Goal: Communication & Community: Share content

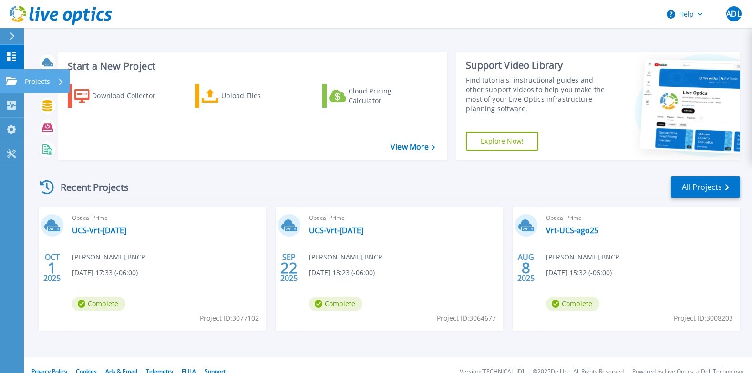
click at [11, 79] on icon at bounding box center [11, 81] width 11 height 8
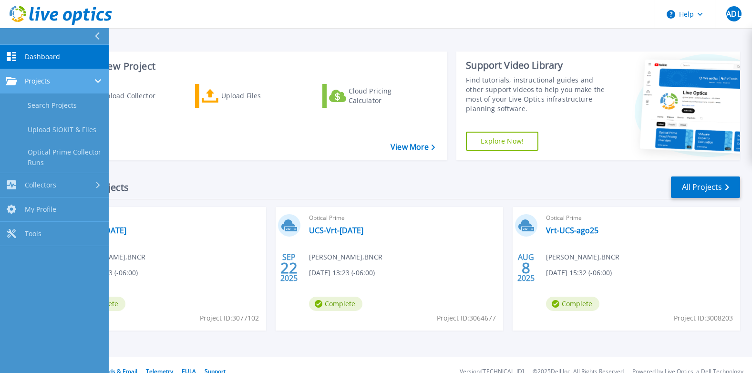
click at [83, 84] on div "Projects" at bounding box center [54, 81] width 97 height 9
click at [73, 83] on div "Projects" at bounding box center [54, 81] width 97 height 9
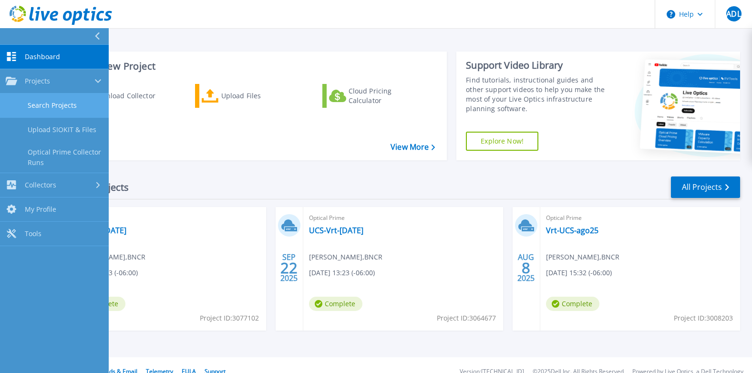
click at [64, 101] on link "Search Projects" at bounding box center [54, 105] width 109 height 24
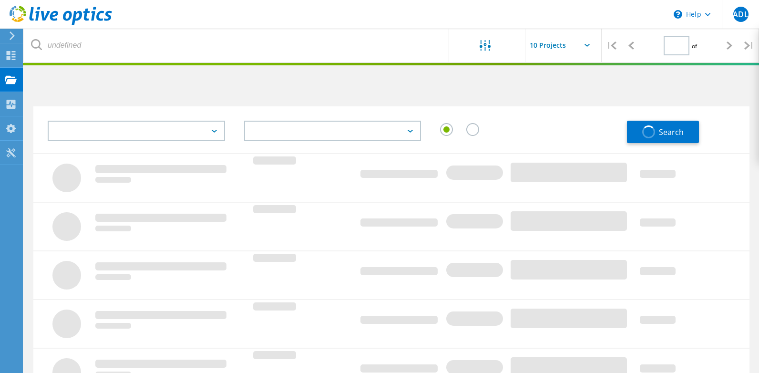
type input "1"
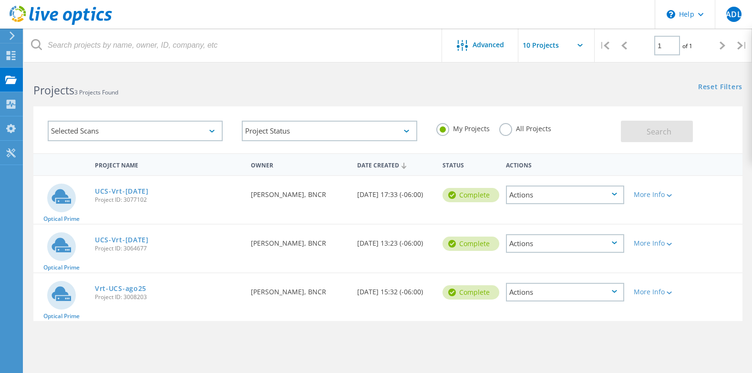
click at [616, 291] on icon at bounding box center [613, 291] width 5 height 3
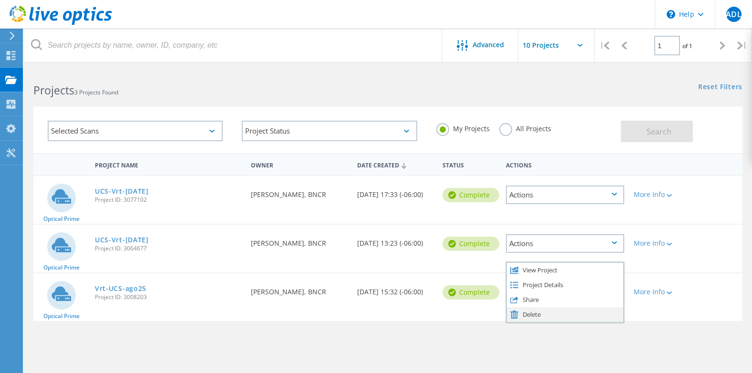
click at [528, 312] on div "Delete" at bounding box center [565, 314] width 116 height 15
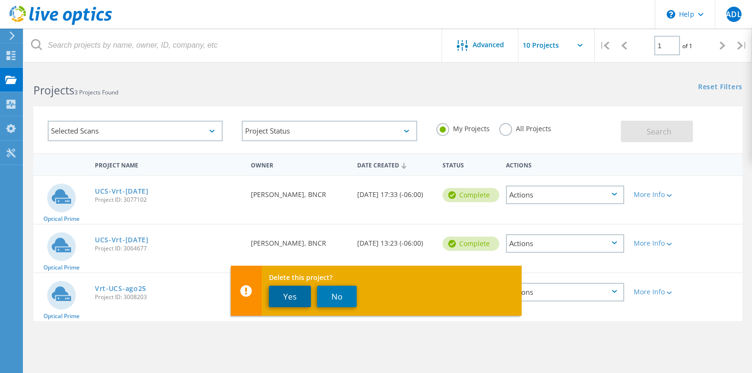
click at [287, 292] on button "Yes" at bounding box center [290, 295] width 42 height 21
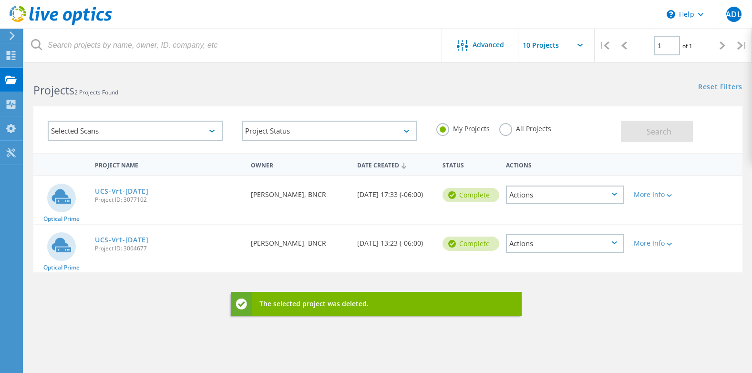
click at [616, 244] on icon at bounding box center [613, 242] width 5 height 3
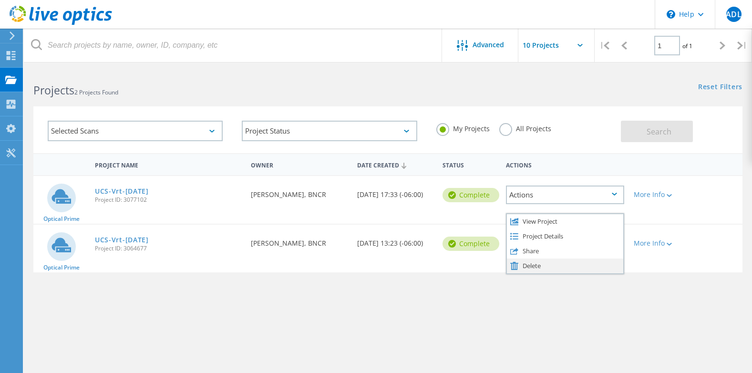
click at [537, 265] on div "Delete" at bounding box center [565, 265] width 116 height 15
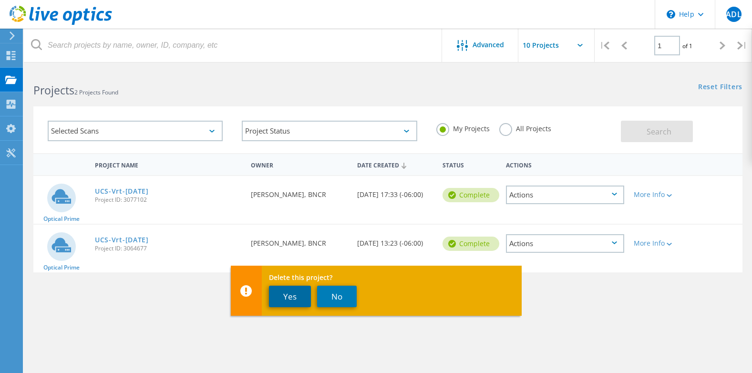
click at [294, 298] on button "Yes" at bounding box center [290, 295] width 42 height 21
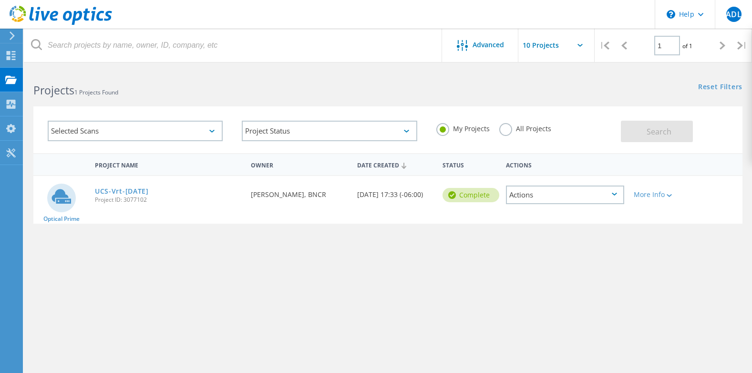
click at [616, 196] on div "Actions" at bounding box center [565, 194] width 118 height 19
click at [137, 183] on div "UCS-Vrt-Oct25 Project ID: 3077102" at bounding box center [168, 194] width 156 height 36
click at [126, 188] on link "UCS-Vrt-[DATE]" at bounding box center [122, 191] width 54 height 7
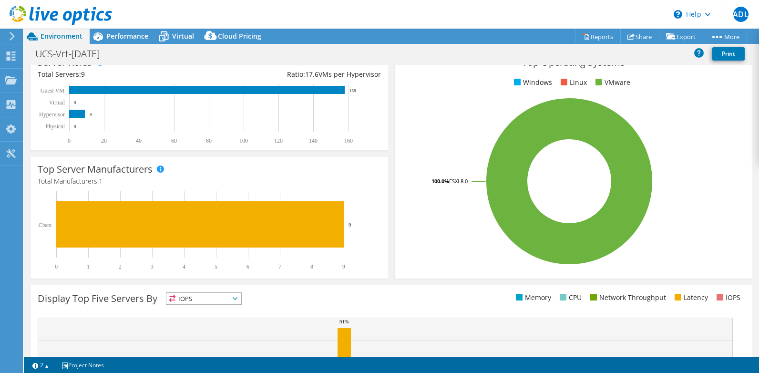
scroll to position [264, 0]
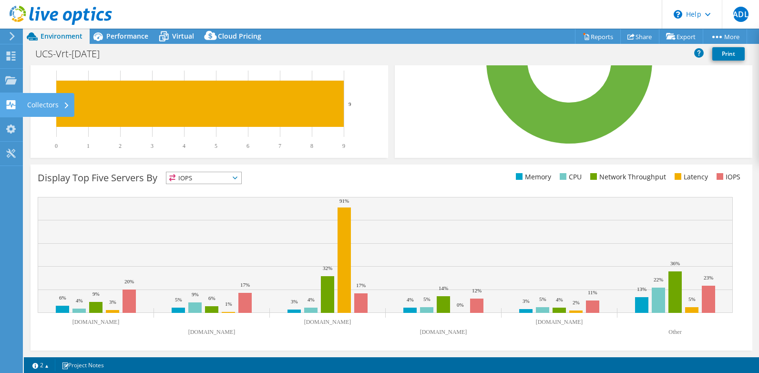
click at [12, 107] on use at bounding box center [11, 104] width 9 height 9
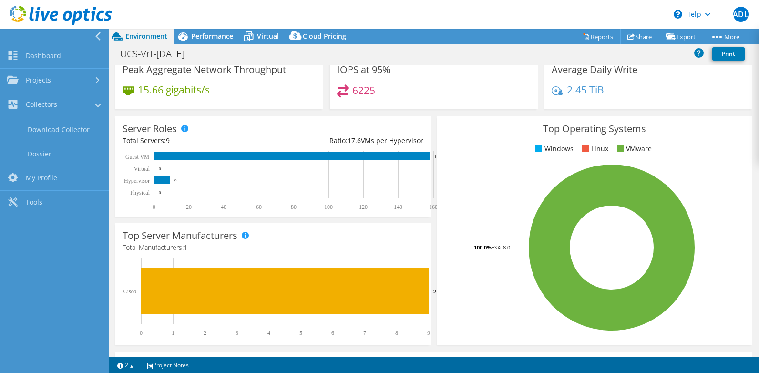
scroll to position [0, 0]
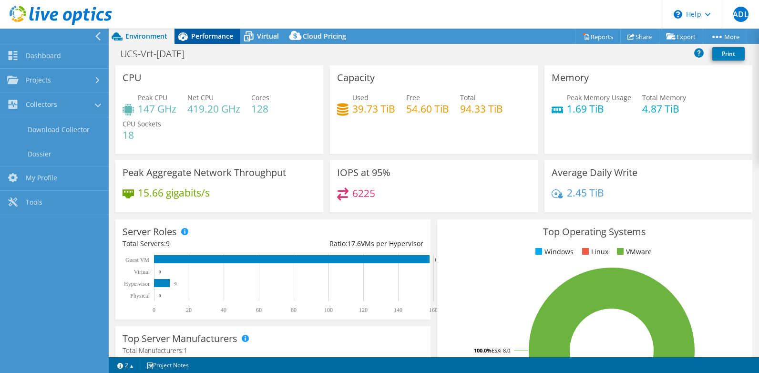
click at [198, 33] on span "Performance" at bounding box center [212, 35] width 42 height 9
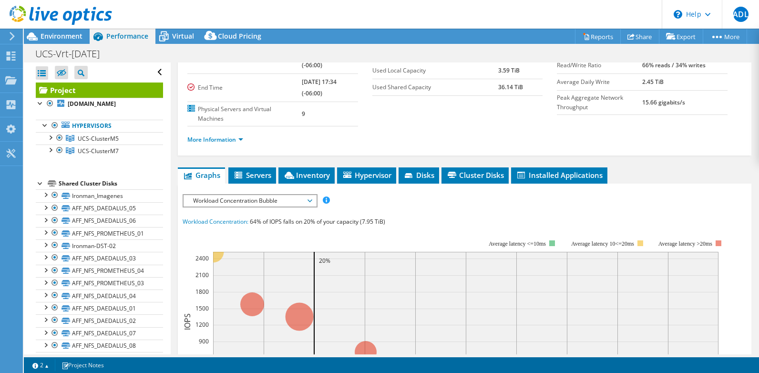
scroll to position [143, 0]
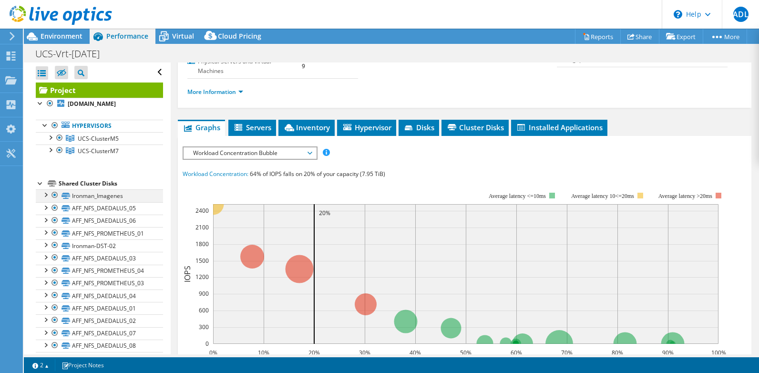
click at [54, 197] on div at bounding box center [55, 194] width 10 height 11
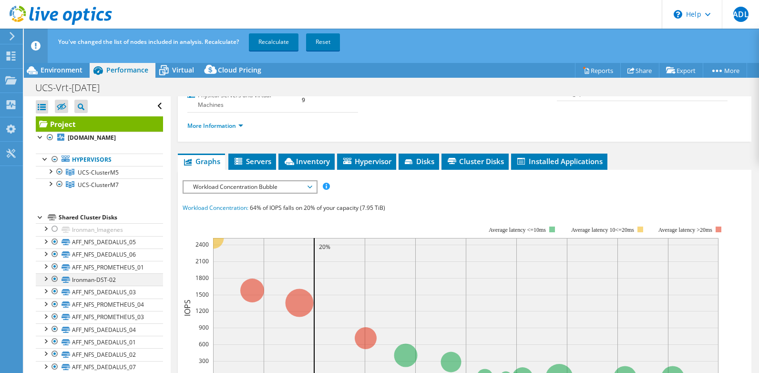
click at [54, 279] on div at bounding box center [55, 278] width 10 height 11
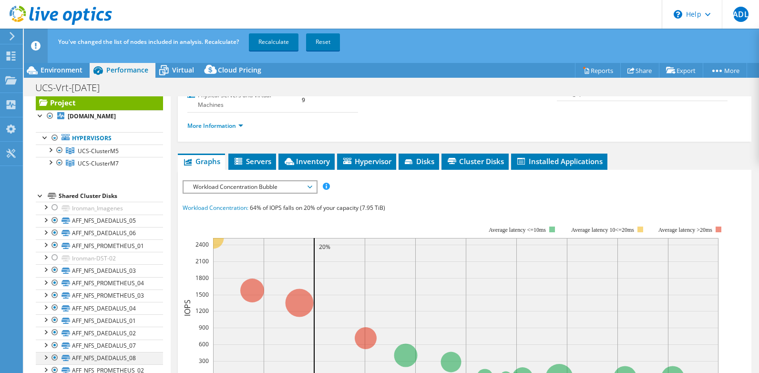
click at [54, 357] on div at bounding box center [55, 357] width 10 height 11
click at [55, 344] on div at bounding box center [55, 344] width 10 height 11
click at [53, 233] on div at bounding box center [55, 232] width 10 height 11
click at [574, 205] on div "Workload Concentration: 64% of IOPS falls on 20% of your capacity (7.95 TiB)" at bounding box center [465, 208] width 564 height 10
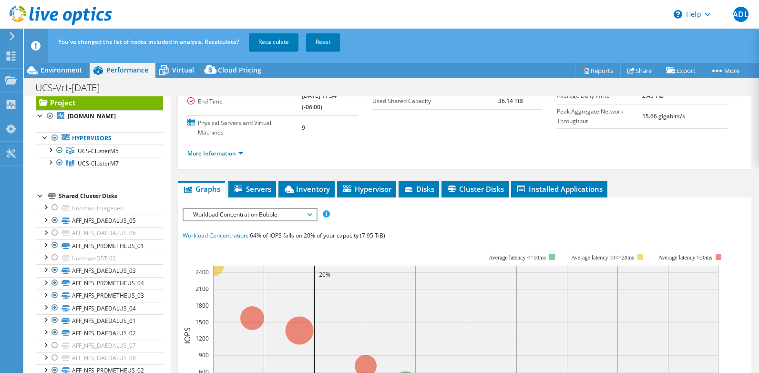
scroll to position [68, 0]
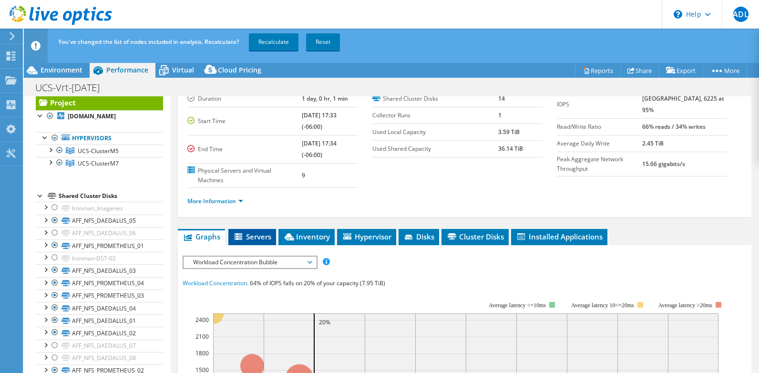
click at [254, 237] on span "Servers" at bounding box center [252, 237] width 38 height 10
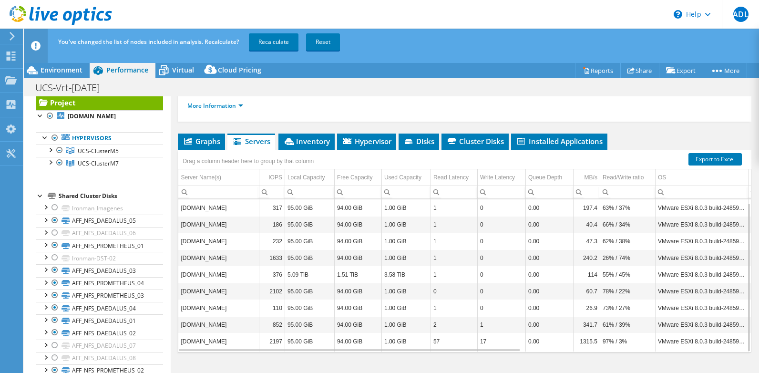
scroll to position [163, 0]
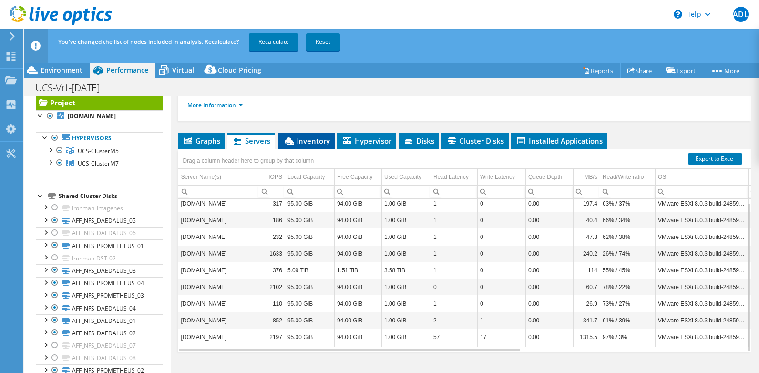
click at [305, 147] on li "Inventory" at bounding box center [306, 141] width 56 height 16
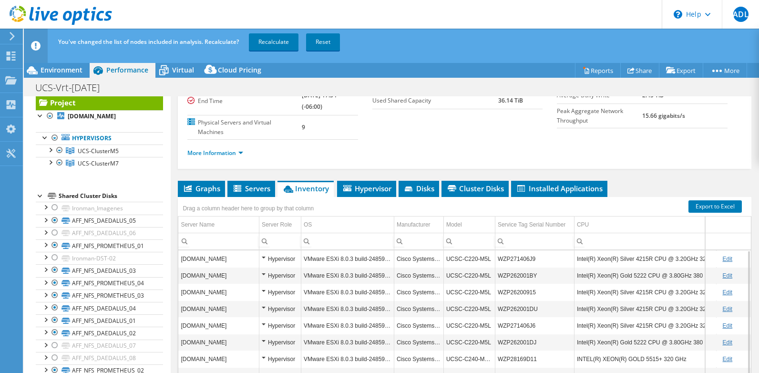
scroll to position [0, 0]
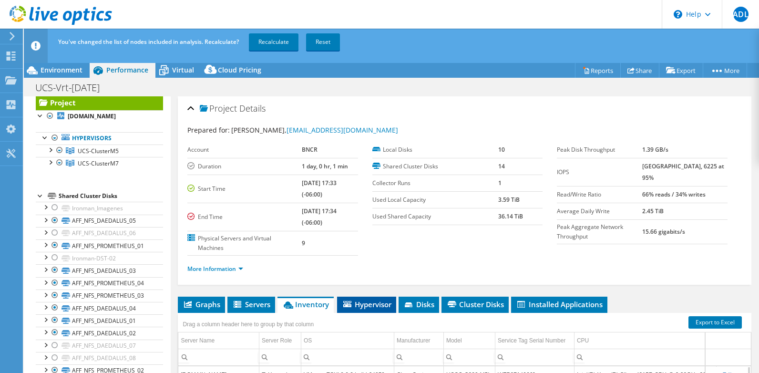
click at [376, 304] on span "Hypervisor" at bounding box center [367, 304] width 50 height 10
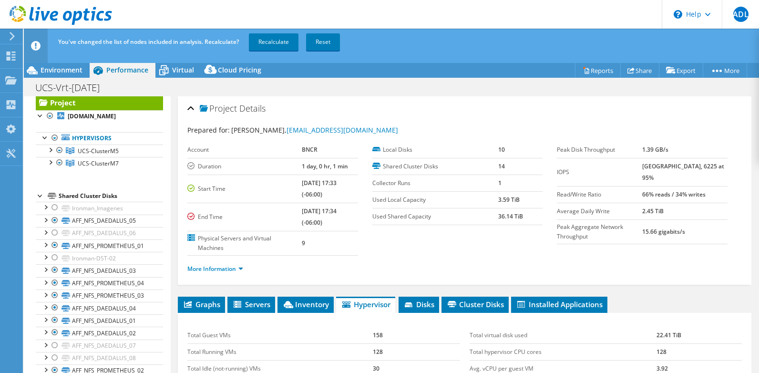
scroll to position [143, 0]
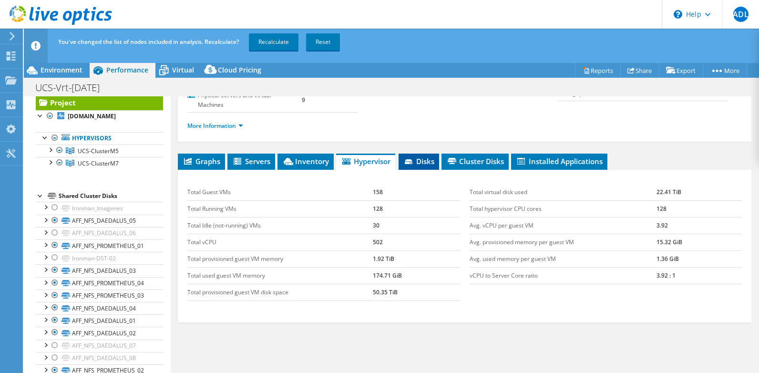
click at [417, 166] on li "Disks" at bounding box center [418, 161] width 41 height 16
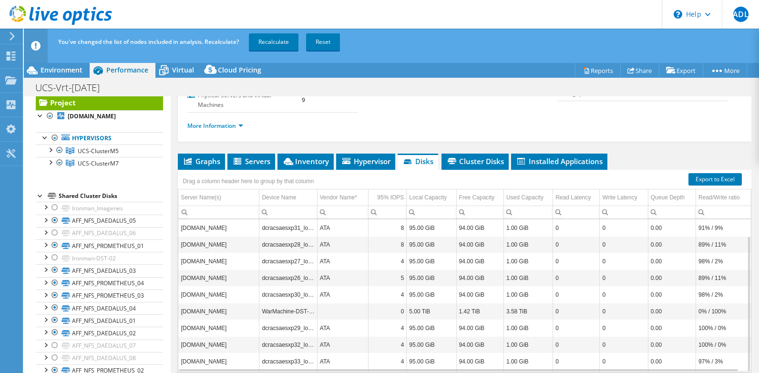
scroll to position [163, 0]
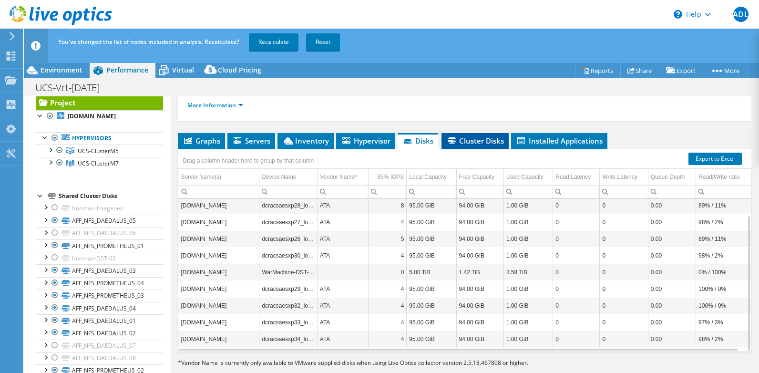
click at [460, 146] on li "Cluster Disks" at bounding box center [474, 141] width 67 height 16
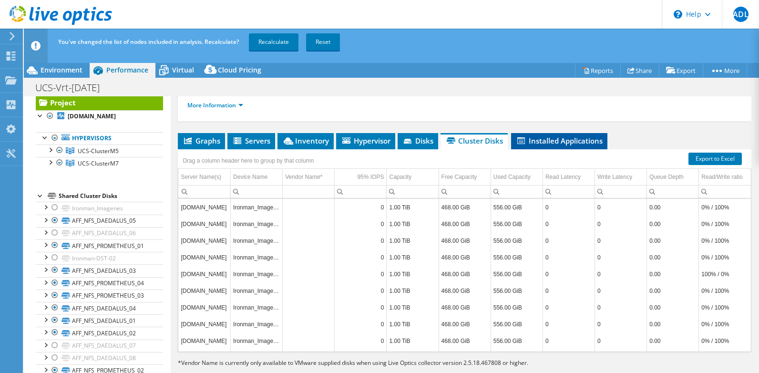
click at [550, 142] on span "Installed Applications" at bounding box center [559, 141] width 87 height 10
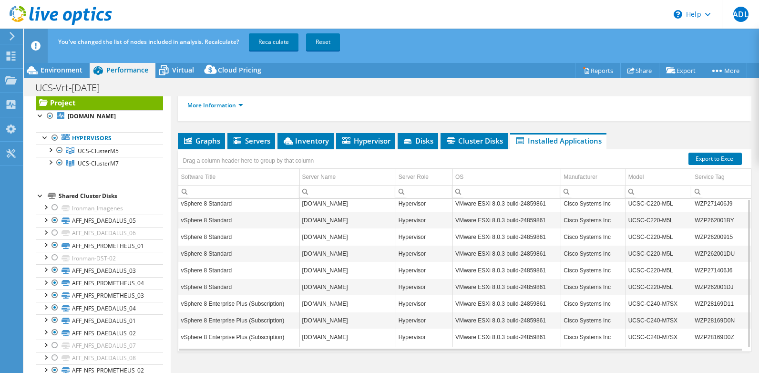
scroll to position [20, 0]
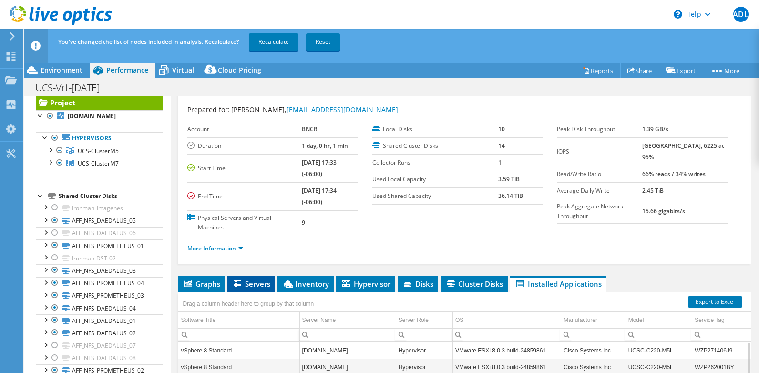
click at [244, 282] on span "Servers" at bounding box center [251, 284] width 38 height 10
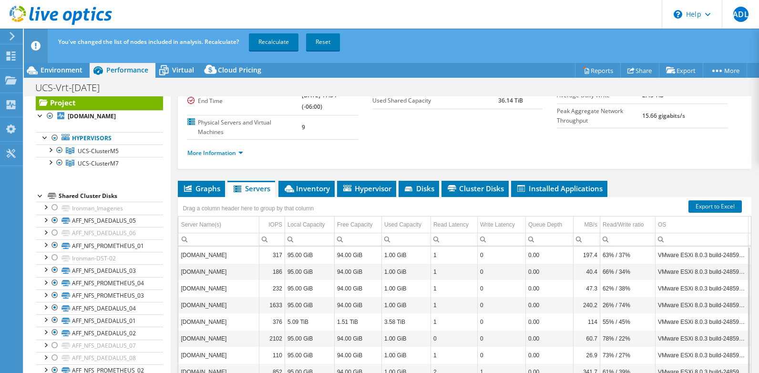
scroll to position [163, 0]
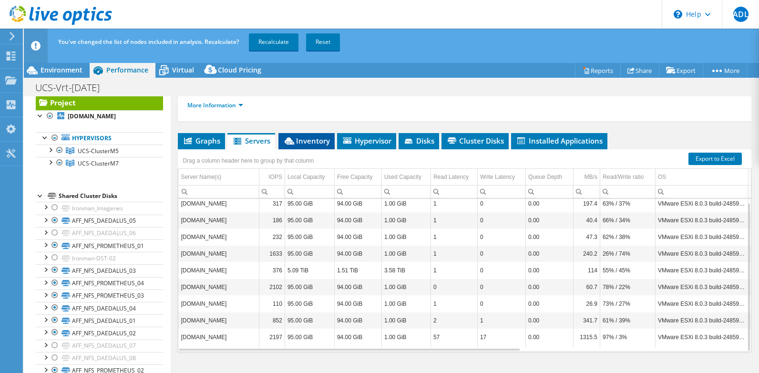
click at [289, 144] on icon at bounding box center [290, 140] width 10 height 7
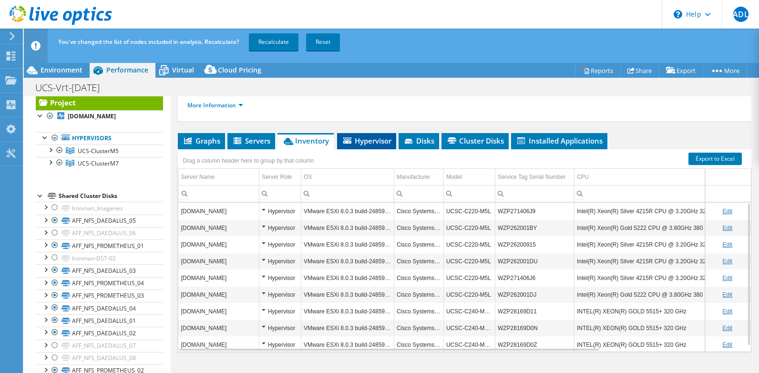
click at [374, 143] on span "Hypervisor" at bounding box center [367, 141] width 50 height 10
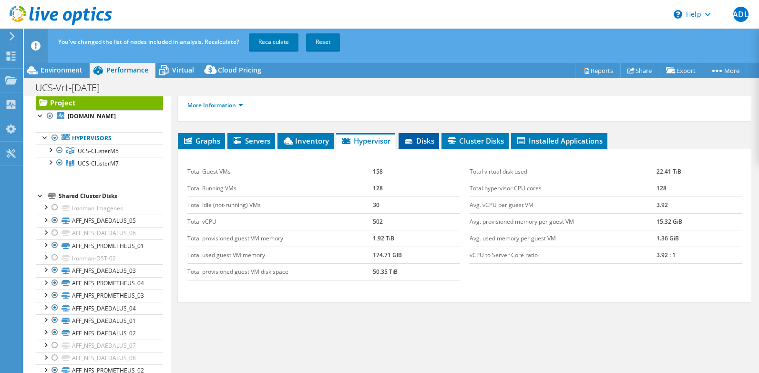
click at [412, 142] on icon at bounding box center [409, 141] width 8 height 5
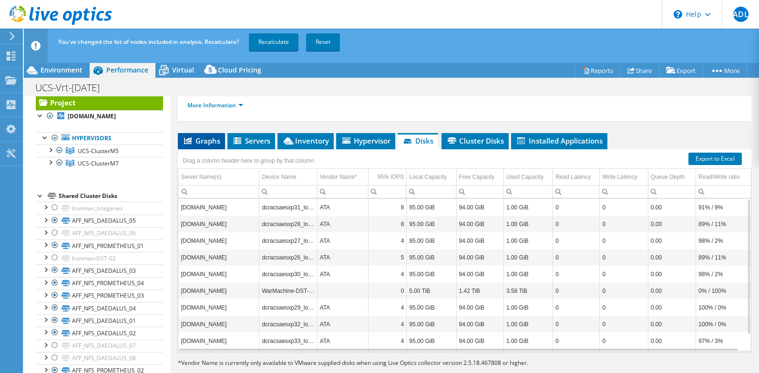
click at [209, 145] on span "Graphs" at bounding box center [202, 141] width 38 height 10
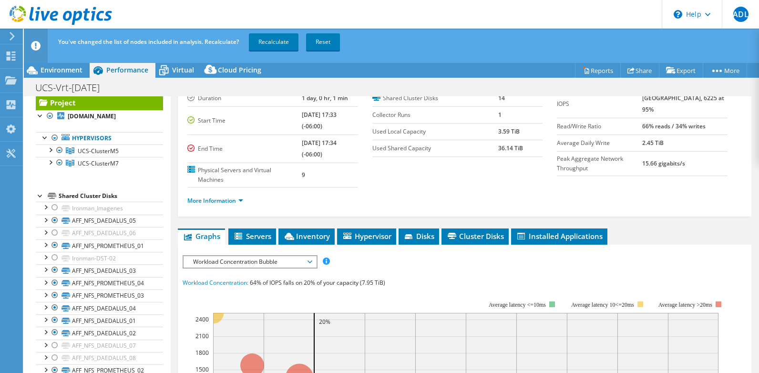
scroll to position [0, 0]
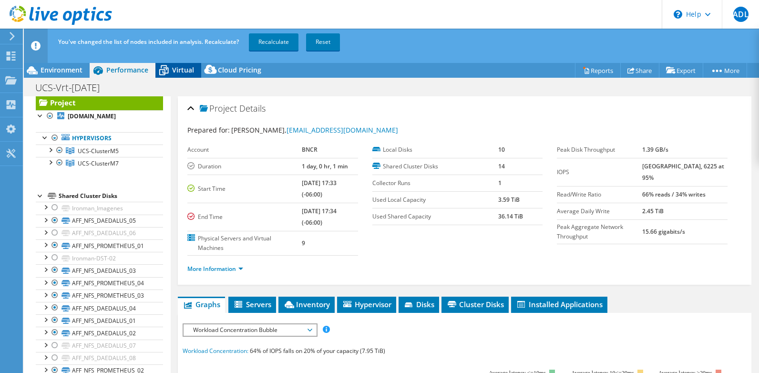
click at [180, 74] on span "Virtual" at bounding box center [183, 69] width 22 height 9
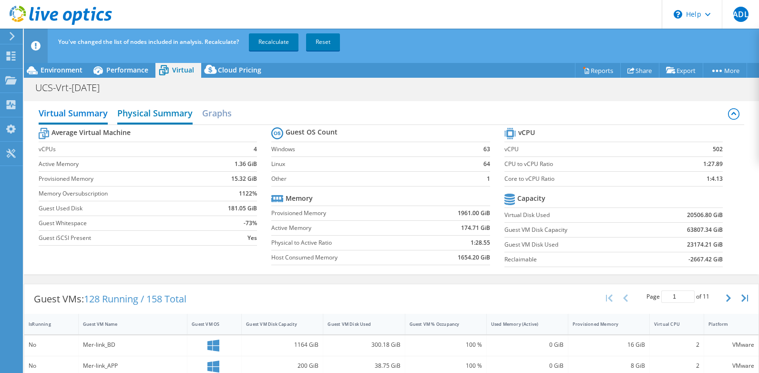
click at [143, 116] on h2 "Physical Summary" at bounding box center [154, 113] width 75 height 21
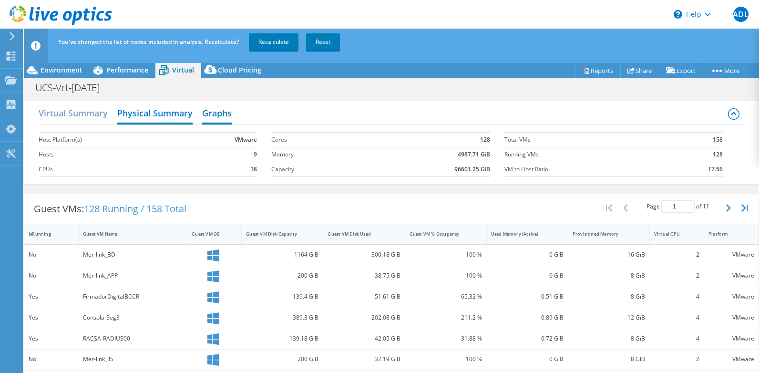
click at [216, 108] on h2 "Graphs" at bounding box center [217, 113] width 30 height 21
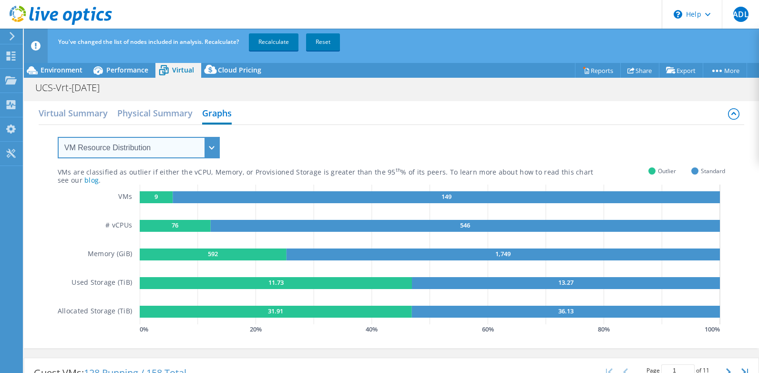
click at [198, 151] on select "VM Resource Distribution Provisioning Contrast Over Provisioning" at bounding box center [139, 147] width 162 height 21
click at [58, 137] on select "VM Resource Distribution Provisioning Contrast Over Provisioning" at bounding box center [139, 147] width 162 height 21
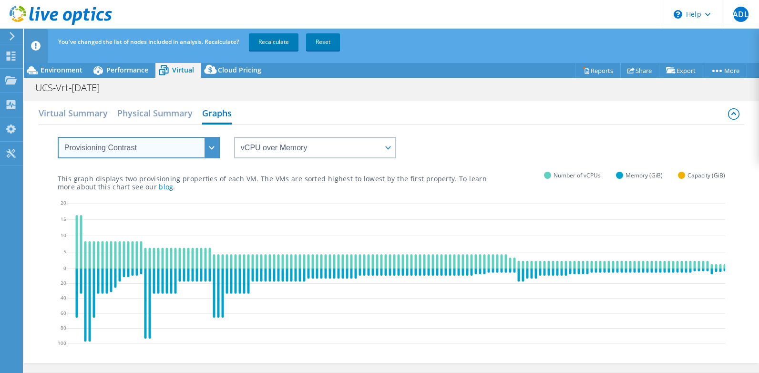
click at [215, 151] on select "VM Resource Distribution Provisioning Contrast Over Provisioning" at bounding box center [139, 147] width 162 height 21
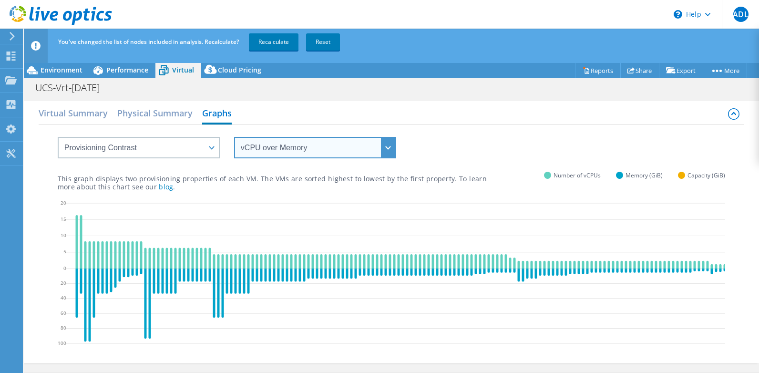
click at [386, 147] on select "vCPU over Memory vCPU over Capacity Memory over vCPU Memory over Capacity Capac…" at bounding box center [315, 147] width 162 height 21
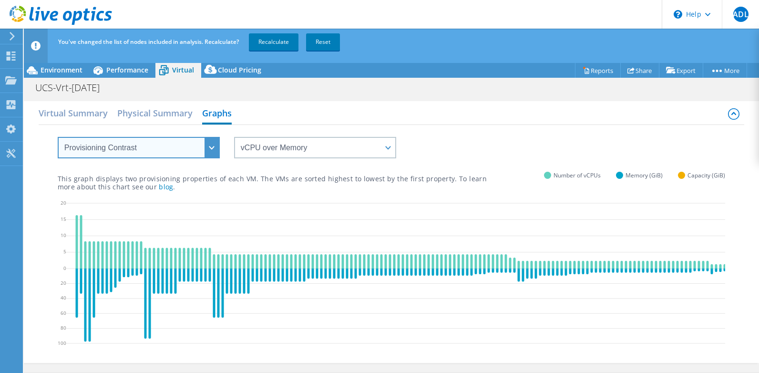
click at [211, 146] on select "VM Resource Distribution Provisioning Contrast Over Provisioning" at bounding box center [139, 147] width 162 height 21
click at [58, 137] on select "VM Resource Distribution Provisioning Contrast Over Provisioning" at bounding box center [139, 147] width 162 height 21
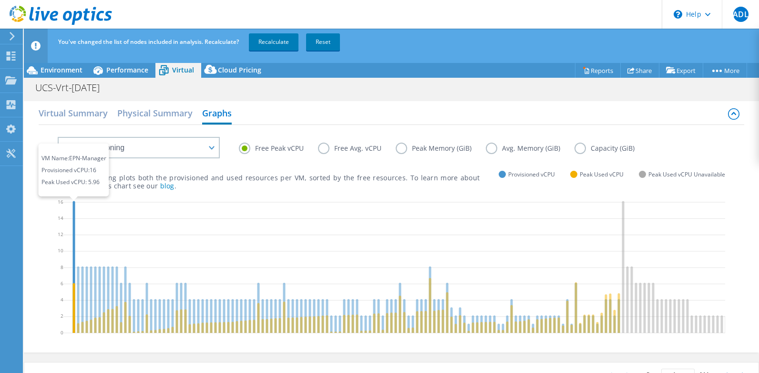
click at [73, 222] on icon at bounding box center [73, 267] width 2 height 132
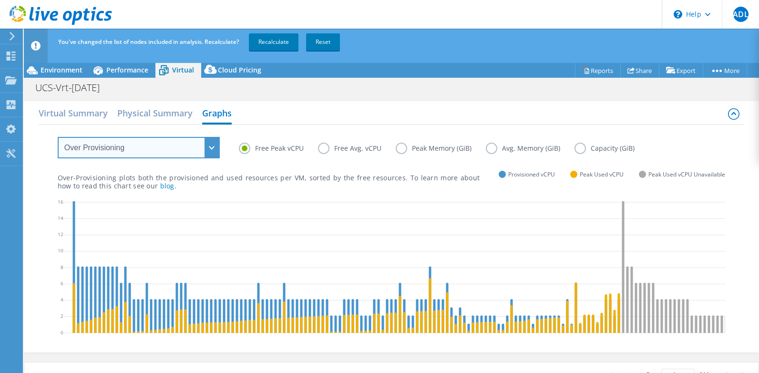
click at [186, 141] on select "VM Resource Distribution Provisioning Contrast Over Provisioning" at bounding box center [139, 147] width 162 height 21
click at [58, 137] on select "VM Resource Distribution Provisioning Contrast Over Provisioning" at bounding box center [139, 147] width 162 height 21
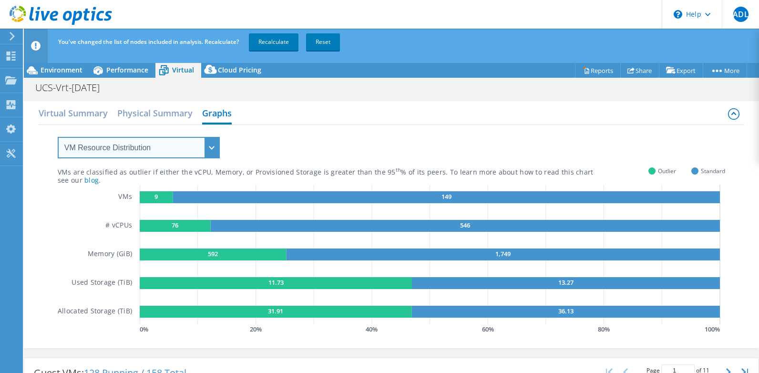
click at [209, 145] on select "VM Resource Distribution Provisioning Contrast Over Provisioning" at bounding box center [139, 147] width 162 height 21
select select "Over Provisioning"
click at [58, 137] on select "VM Resource Distribution Provisioning Contrast Over Provisioning" at bounding box center [139, 147] width 162 height 21
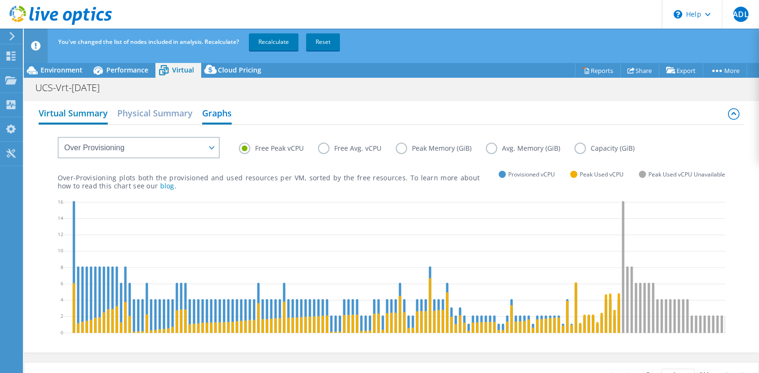
click at [91, 111] on h2 "Virtual Summary" at bounding box center [73, 113] width 69 height 21
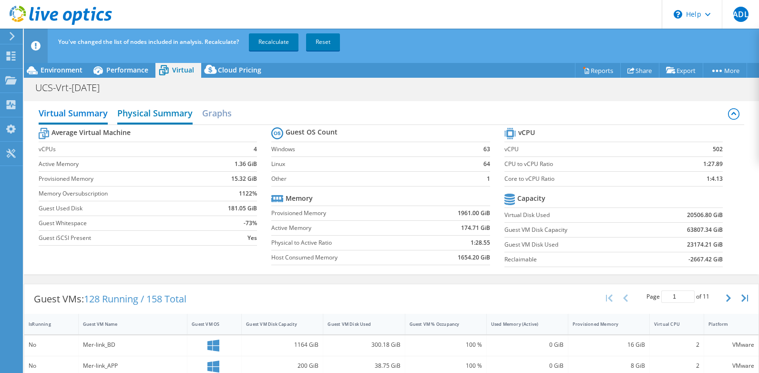
click at [150, 118] on h2 "Physical Summary" at bounding box center [154, 113] width 75 height 21
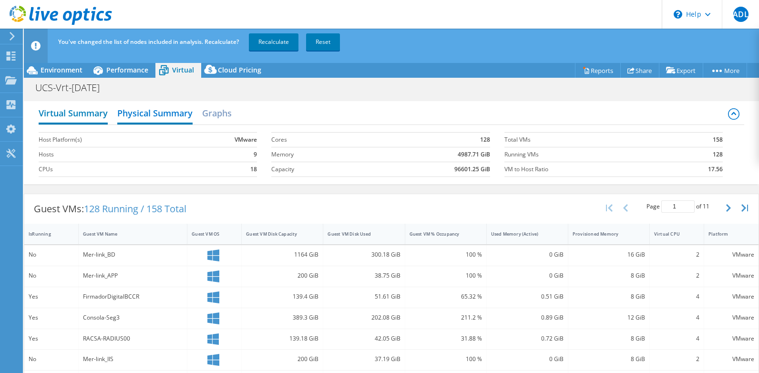
click at [77, 113] on h2 "Virtual Summary" at bounding box center [73, 113] width 69 height 21
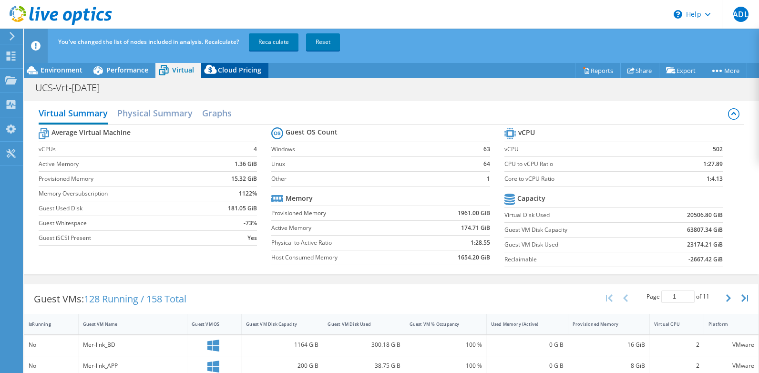
click at [262, 70] on div "Cloud Pricing" at bounding box center [234, 69] width 67 height 15
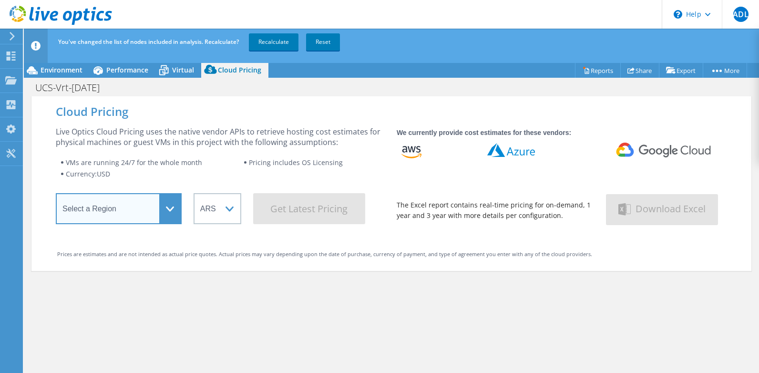
click at [171, 204] on select "Select a Region Asia Pacific (Hong Kong) Asia Pacific (Mumbai) Asia Pacific (Se…" at bounding box center [119, 208] width 126 height 31
select select "USWest"
click at [56, 196] on select "Select a Region Asia Pacific (Hong Kong) Asia Pacific (Mumbai) Asia Pacific (Se…" at bounding box center [119, 208] width 126 height 31
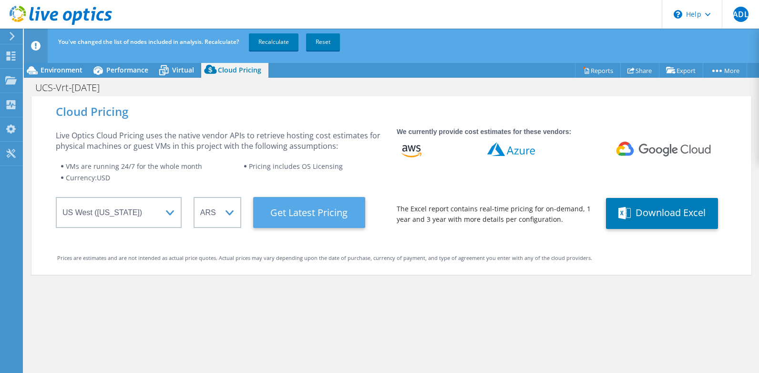
click at [288, 208] on Latest "Get Latest Pricing" at bounding box center [309, 212] width 112 height 31
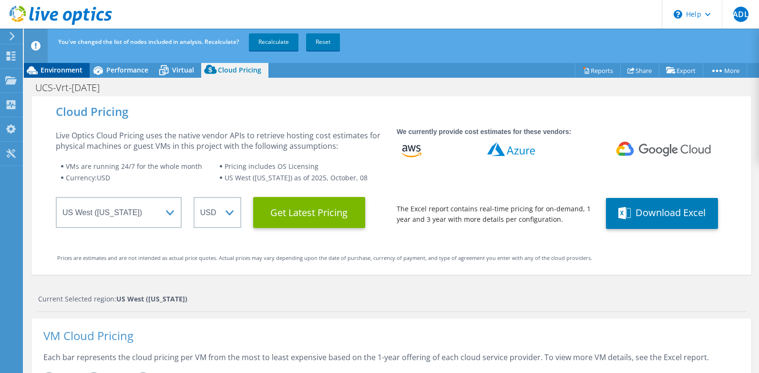
click at [61, 72] on span "Environment" at bounding box center [62, 69] width 42 height 9
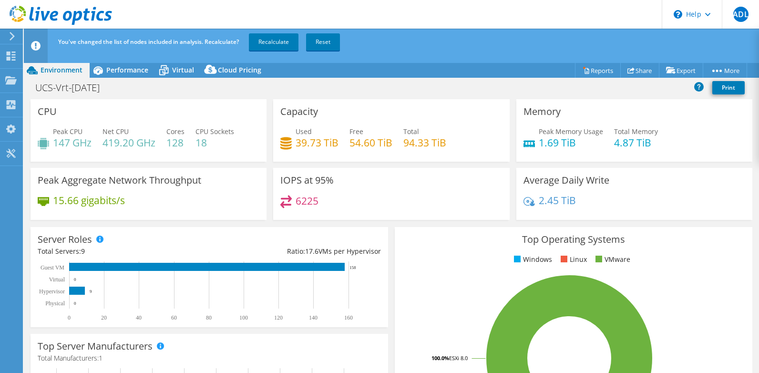
scroll to position [143, 0]
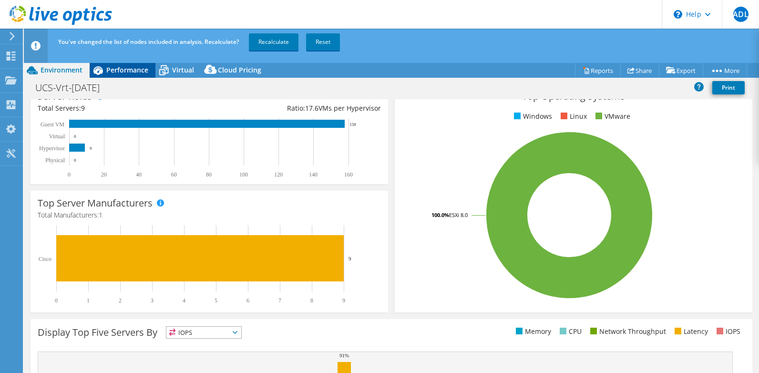
click at [116, 65] on span "Performance" at bounding box center [127, 69] width 42 height 9
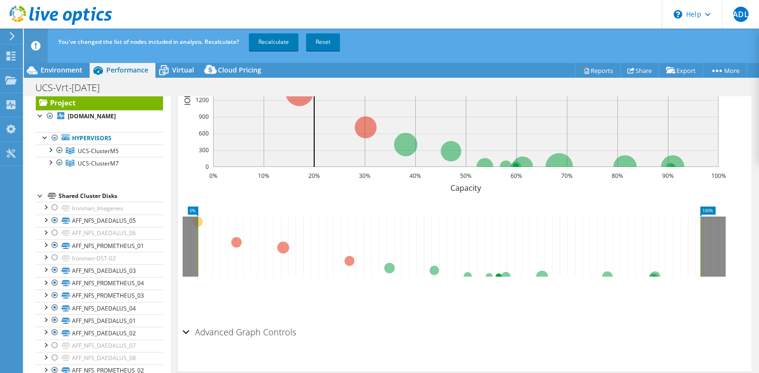
scroll to position [0, 0]
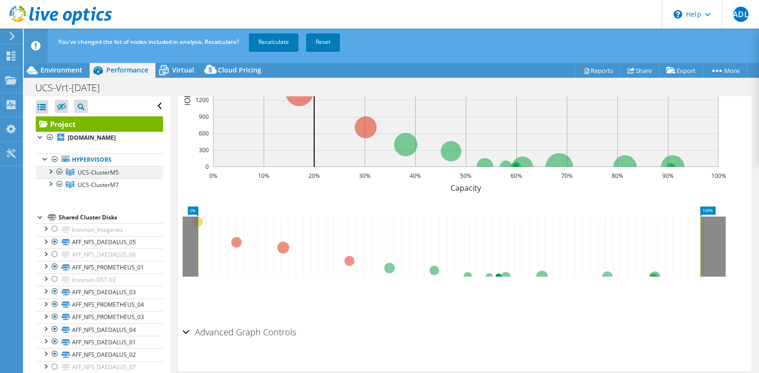
click at [51, 170] on div at bounding box center [50, 171] width 10 height 10
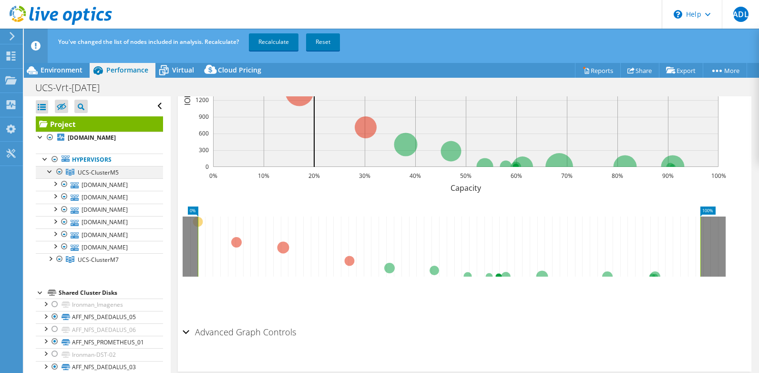
click at [51, 170] on div at bounding box center [50, 171] width 10 height 10
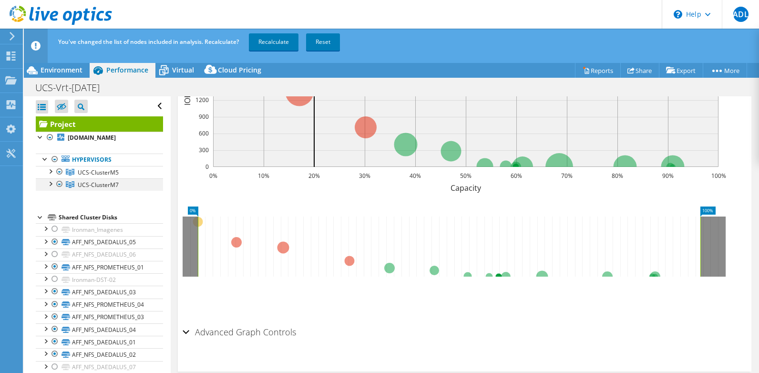
click at [51, 186] on div at bounding box center [50, 183] width 10 height 10
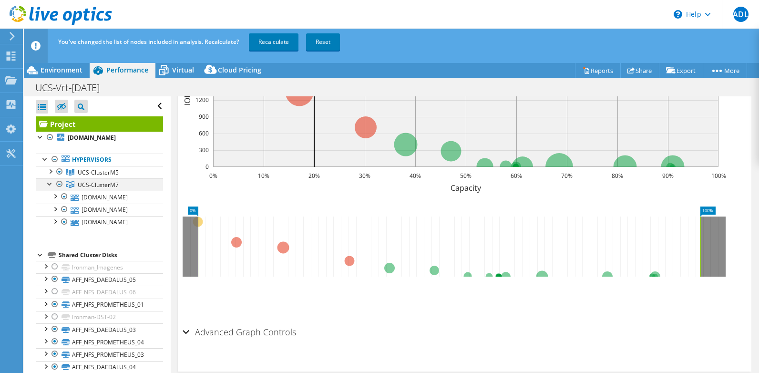
click at [51, 186] on div at bounding box center [50, 183] width 10 height 10
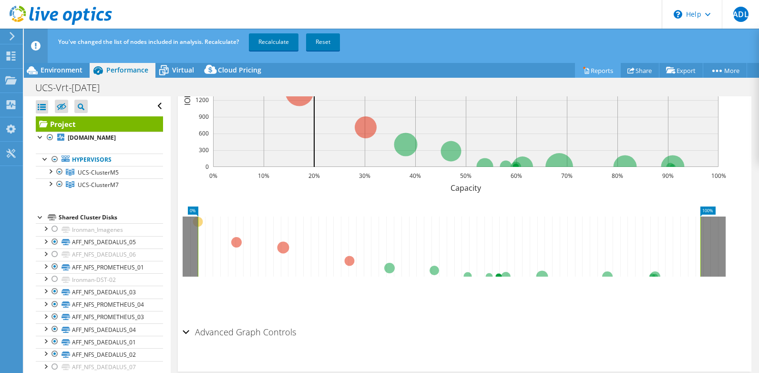
click at [593, 71] on link "Reports" at bounding box center [598, 70] width 46 height 15
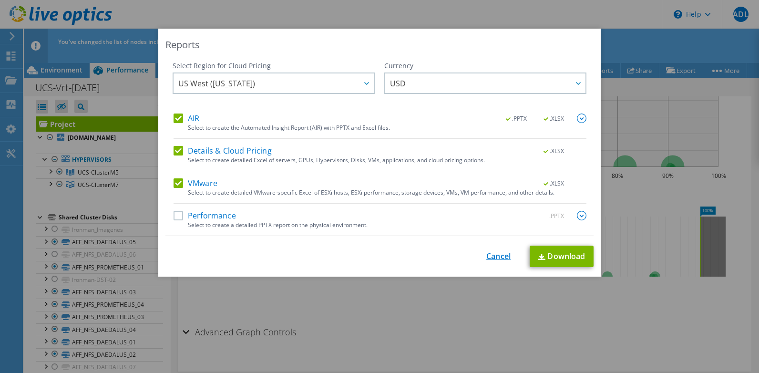
click at [493, 254] on link "Cancel" at bounding box center [498, 256] width 24 height 9
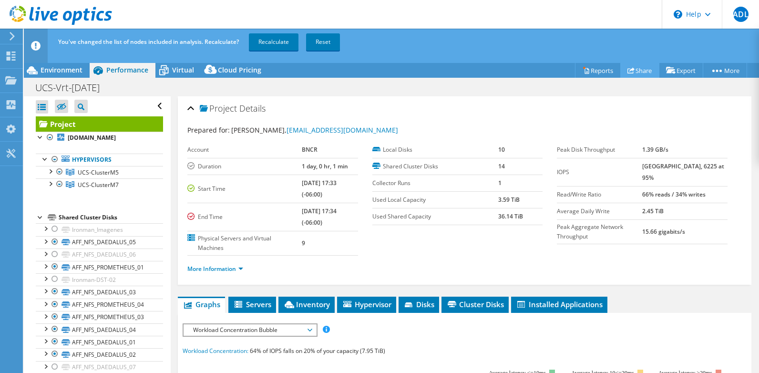
click at [632, 65] on link "Share" at bounding box center [639, 70] width 39 height 15
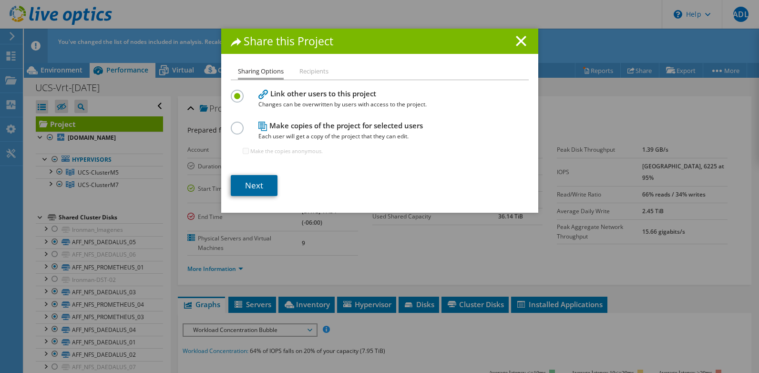
click at [258, 185] on link "Next" at bounding box center [254, 185] width 47 height 21
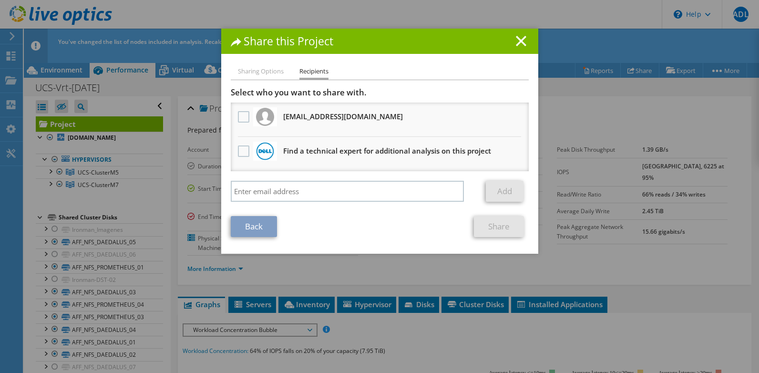
click at [235, 115] on div at bounding box center [243, 117] width 16 height 20
click at [239, 117] on label at bounding box center [245, 116] width 14 height 11
click at [0, 0] on input "checkbox" at bounding box center [0, 0] width 0 height 0
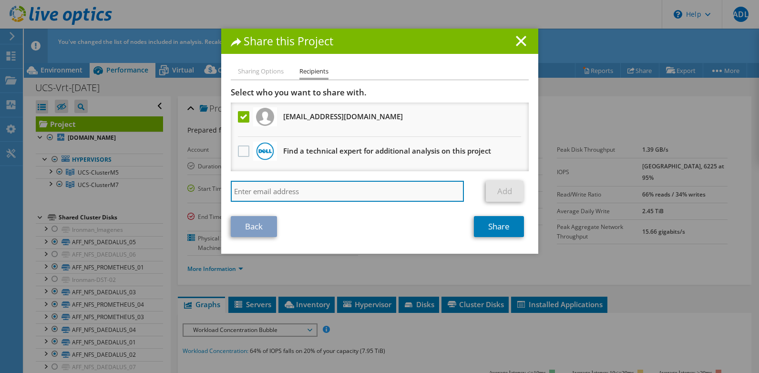
click at [314, 190] on input "search" at bounding box center [348, 191] width 234 height 21
type input "mpereira@racsa.go.cr"
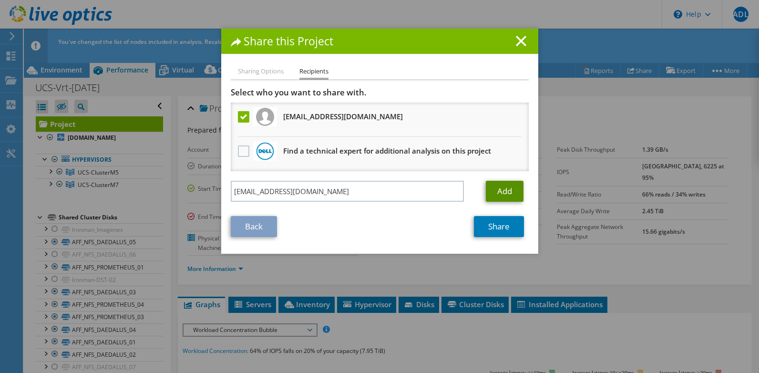
click at [497, 191] on link "Add" at bounding box center [505, 191] width 38 height 21
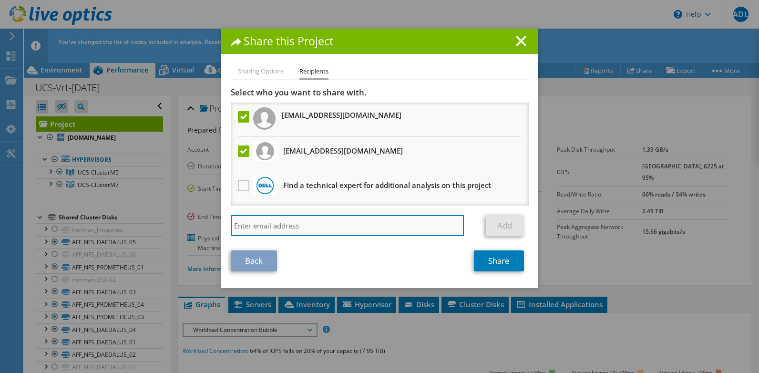
click at [295, 226] on input "search" at bounding box center [348, 225] width 234 height 21
type input "gavila@racsa.go.cr"
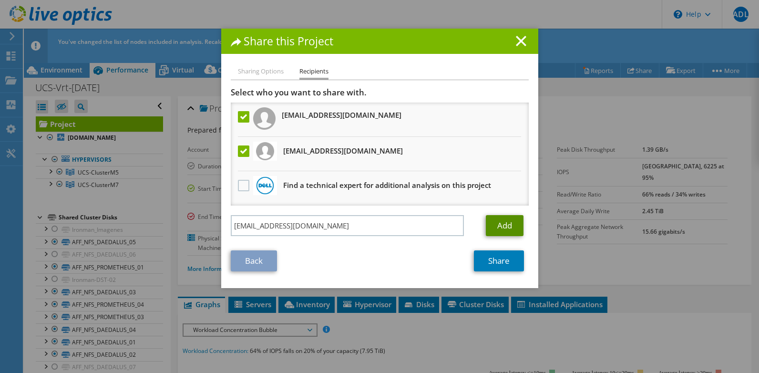
click at [499, 218] on link "Add" at bounding box center [505, 225] width 38 height 21
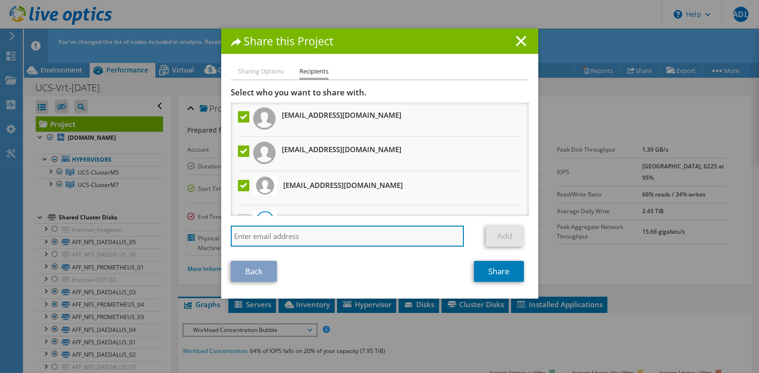
click at [295, 235] on input "search" at bounding box center [348, 235] width 234 height 21
click at [349, 233] on input "search" at bounding box center [348, 235] width 234 height 21
type input "argonzalezal@racsa.go.cr"
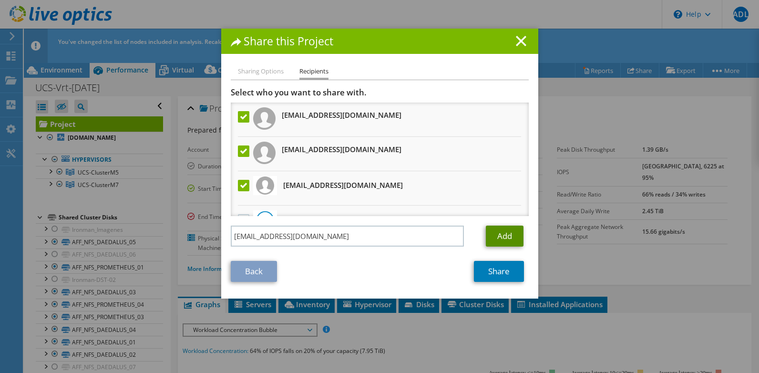
click at [497, 232] on link "Add" at bounding box center [505, 235] width 38 height 21
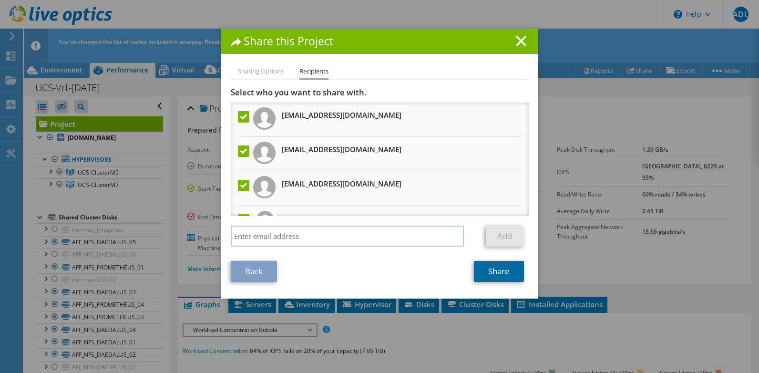
click at [492, 269] on link "Share" at bounding box center [499, 271] width 50 height 21
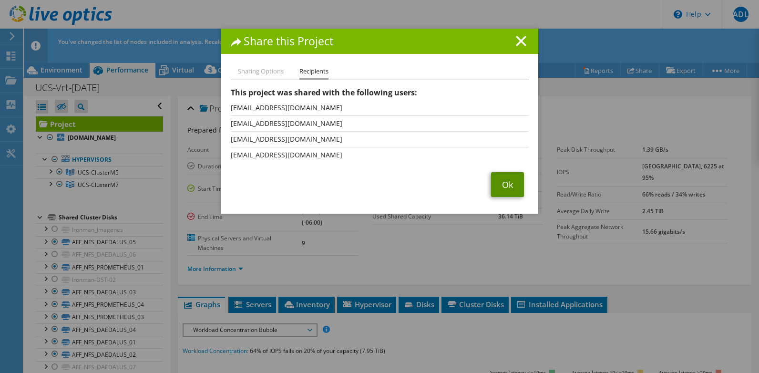
click at [502, 179] on link "Ok" at bounding box center [507, 184] width 33 height 25
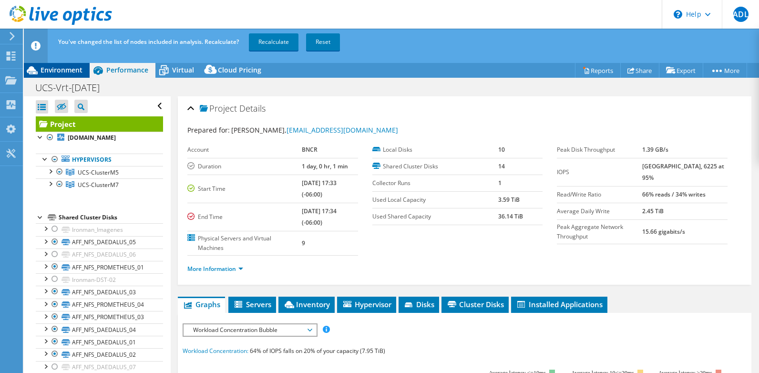
click at [64, 71] on span "Environment" at bounding box center [62, 69] width 42 height 9
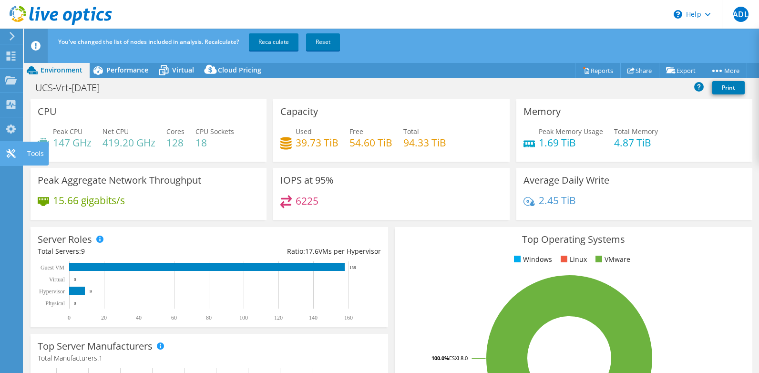
click at [11, 156] on icon at bounding box center [10, 153] width 11 height 9
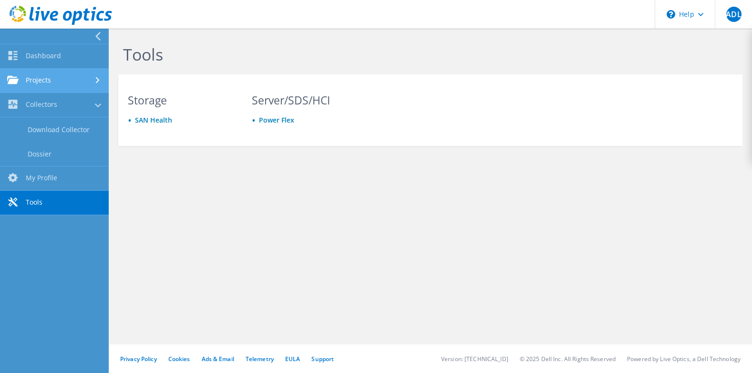
click at [25, 82] on link "Projects" at bounding box center [54, 81] width 109 height 24
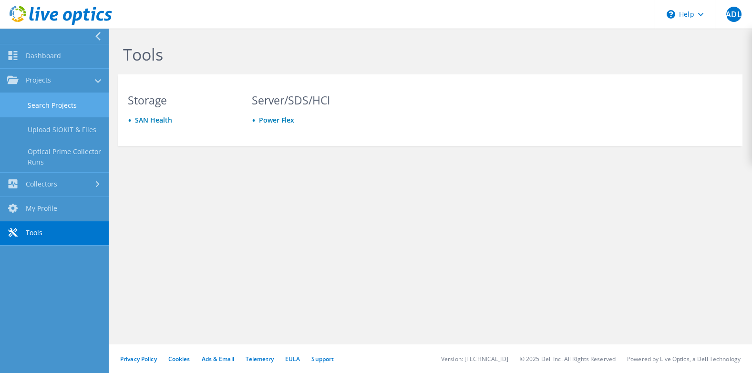
click at [43, 101] on link "Search Projects" at bounding box center [54, 105] width 109 height 24
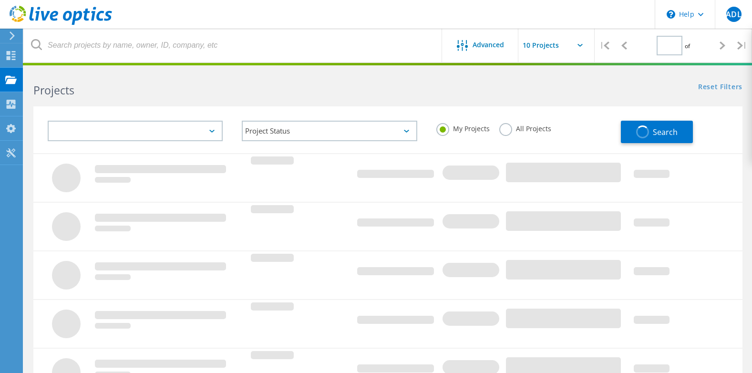
type input "1"
